Goal: Task Accomplishment & Management: Use online tool/utility

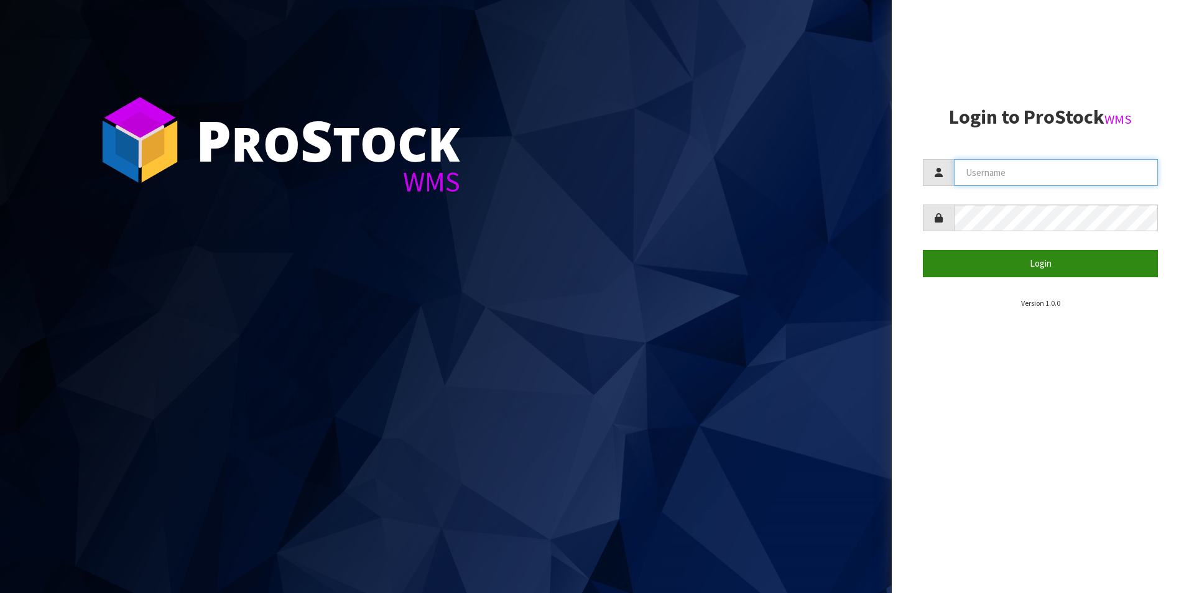
type input "DUTTNZ"
click at [970, 266] on button "Login" at bounding box center [1040, 263] width 235 height 27
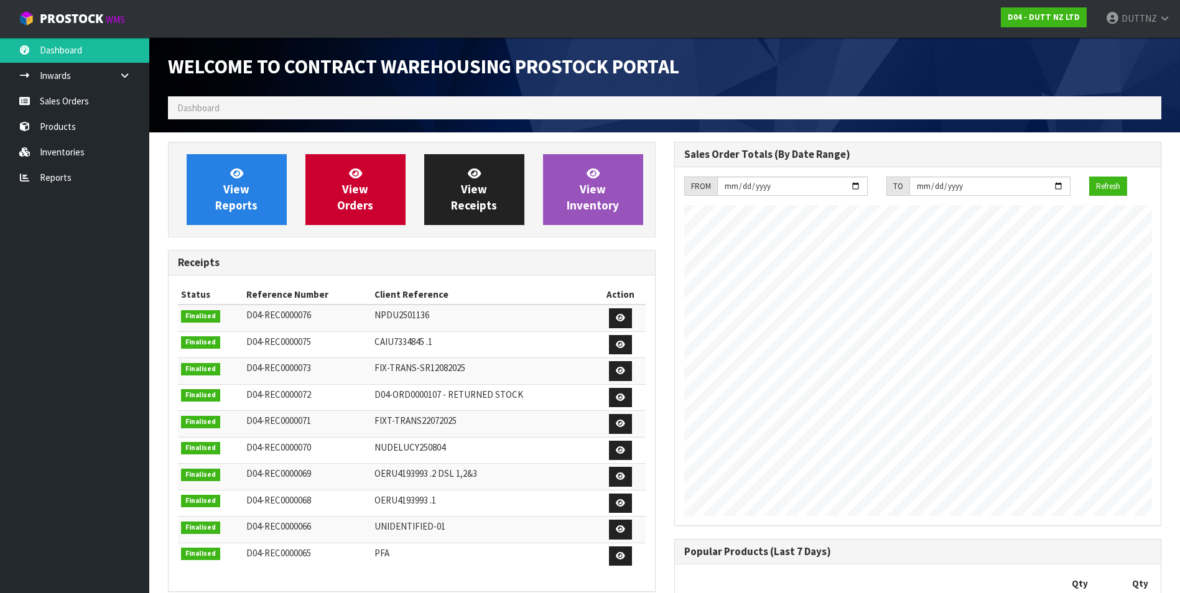
scroll to position [784, 506]
click at [86, 100] on link "Sales Orders" at bounding box center [74, 100] width 149 height 25
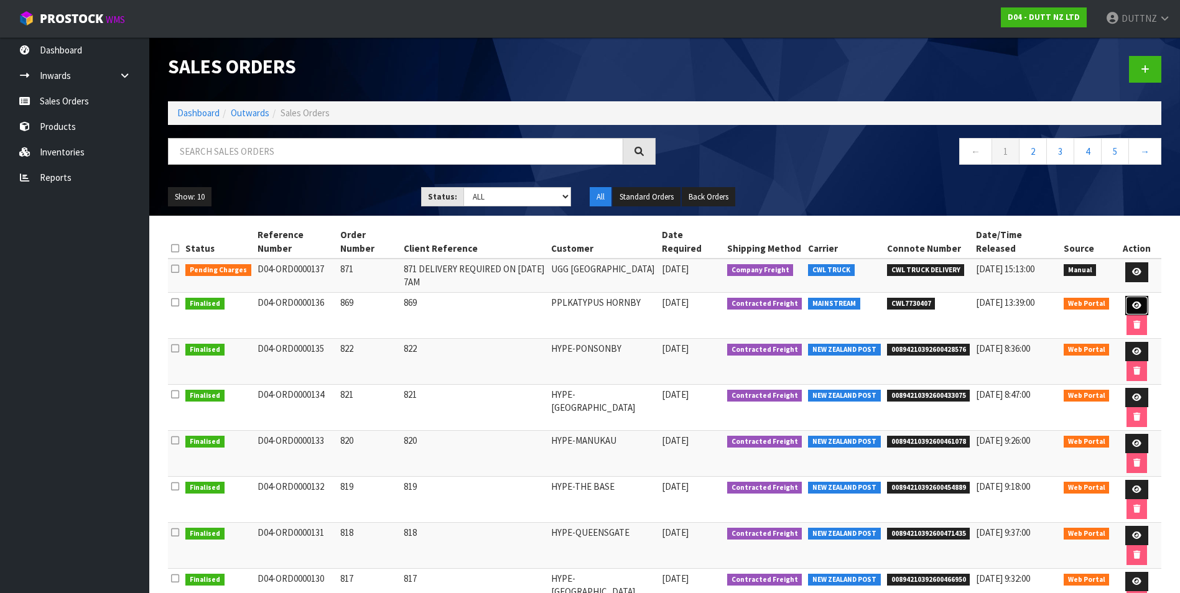
click at [1137, 300] on link at bounding box center [1136, 306] width 23 height 20
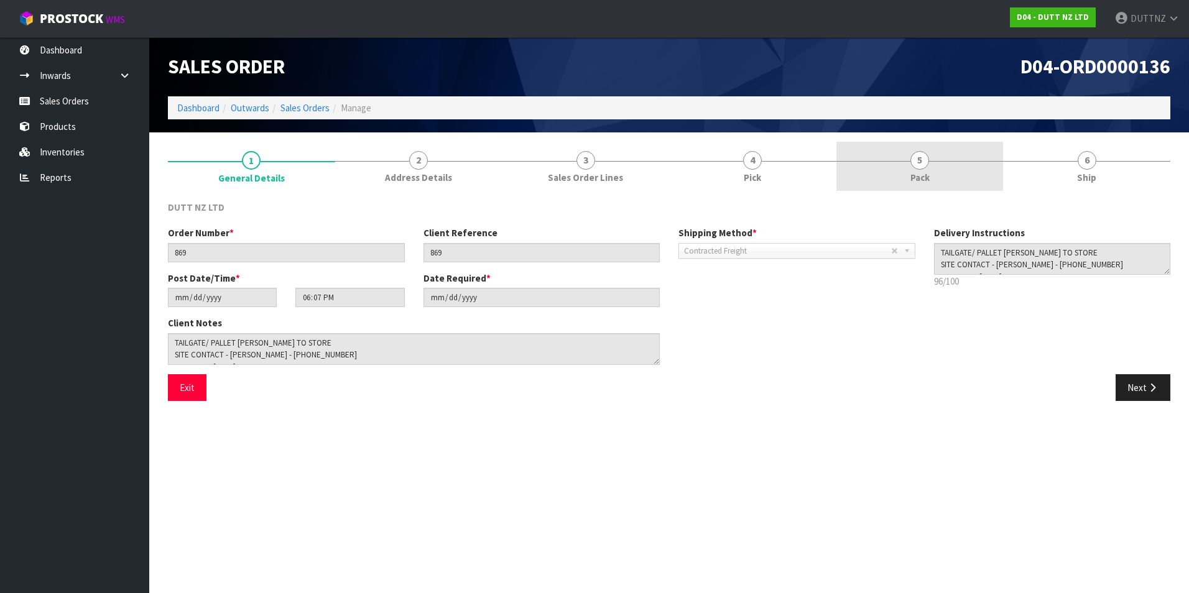
click at [896, 165] on link "5 Pack" at bounding box center [920, 166] width 167 height 49
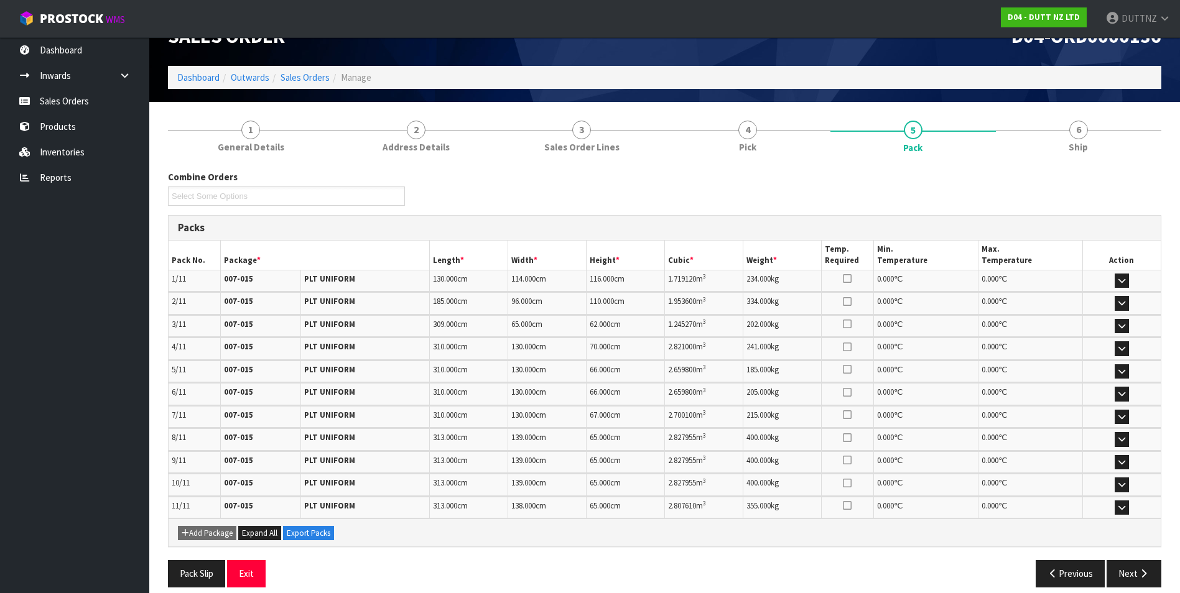
scroll to position [44, 0]
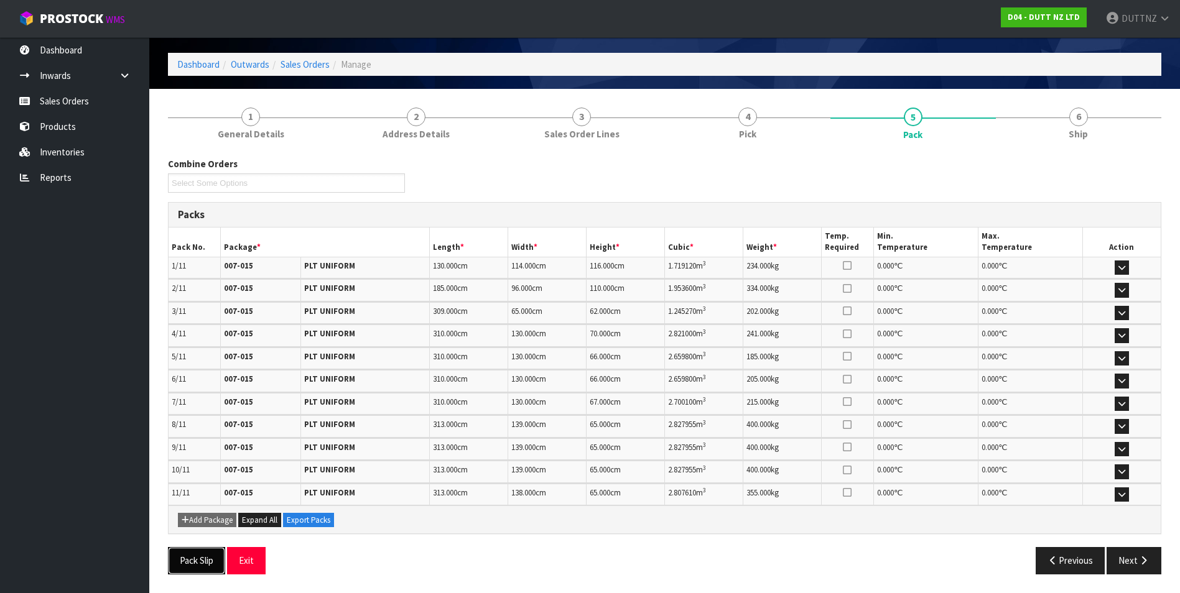
click at [192, 552] on button "Pack Slip" at bounding box center [196, 560] width 57 height 27
click at [53, 102] on link "Sales Orders" at bounding box center [74, 100] width 149 height 25
